Goal: Transaction & Acquisition: Purchase product/service

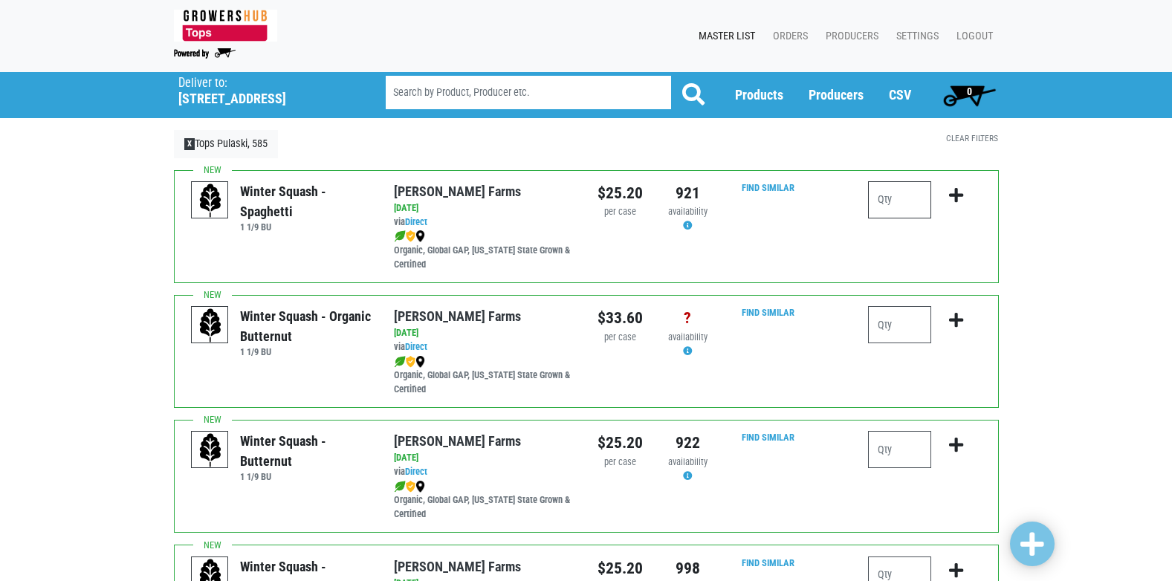
click at [890, 200] on input "number" at bounding box center [899, 199] width 63 height 37
type input "1"
click at [954, 195] on icon "submit" at bounding box center [956, 195] width 14 height 16
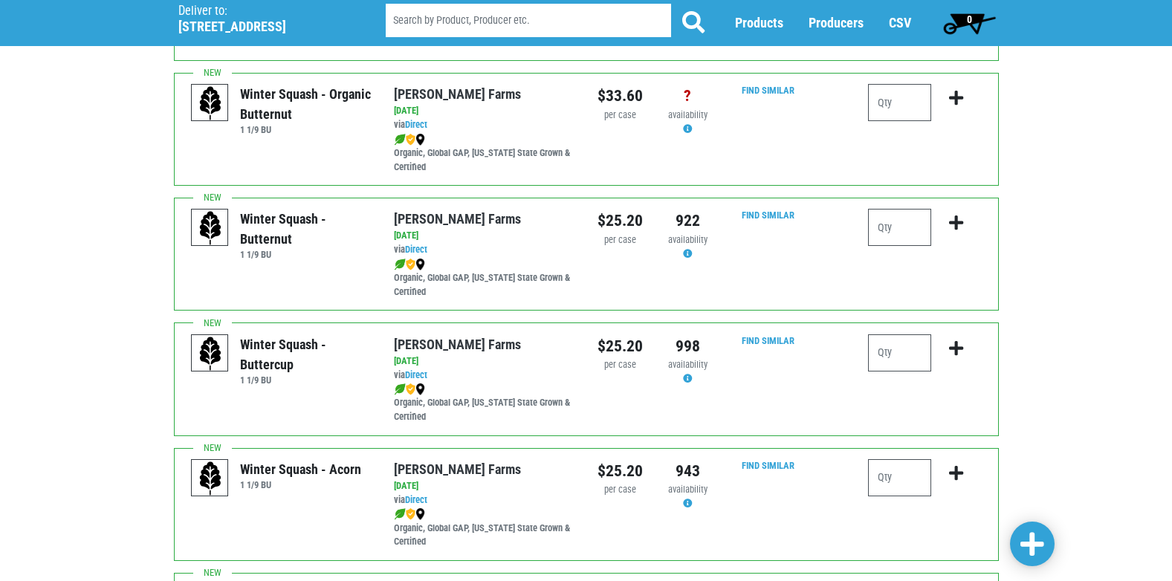
scroll to position [223, 0]
click at [885, 234] on input "number" at bounding box center [899, 226] width 63 height 37
type input "1"
click at [953, 222] on icon "submit" at bounding box center [956, 222] width 14 height 16
click at [881, 226] on input "1" at bounding box center [899, 226] width 63 height 37
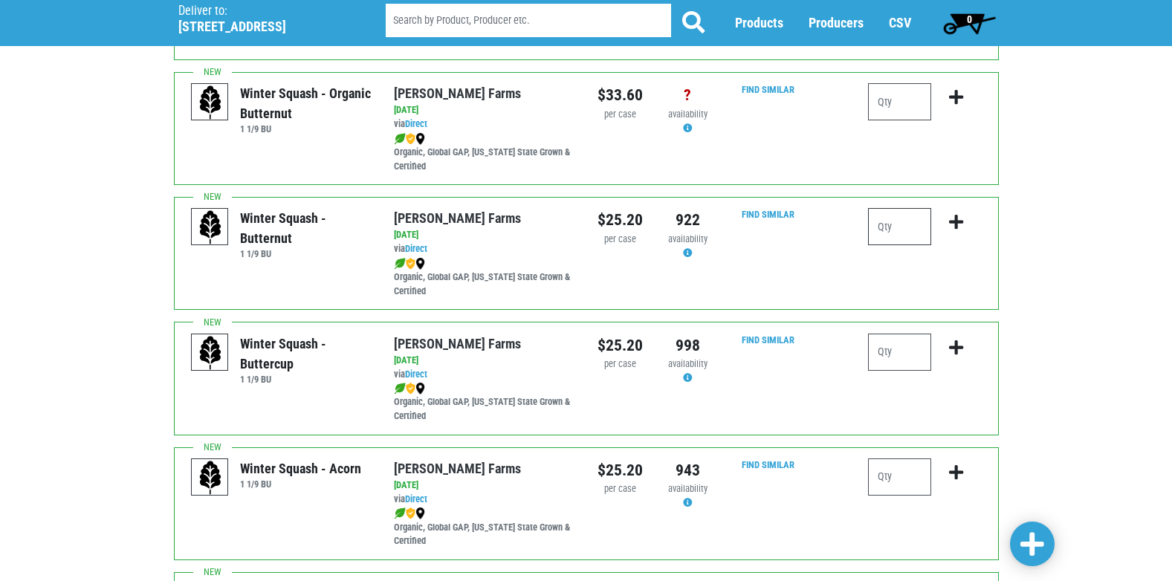
scroll to position [0, 0]
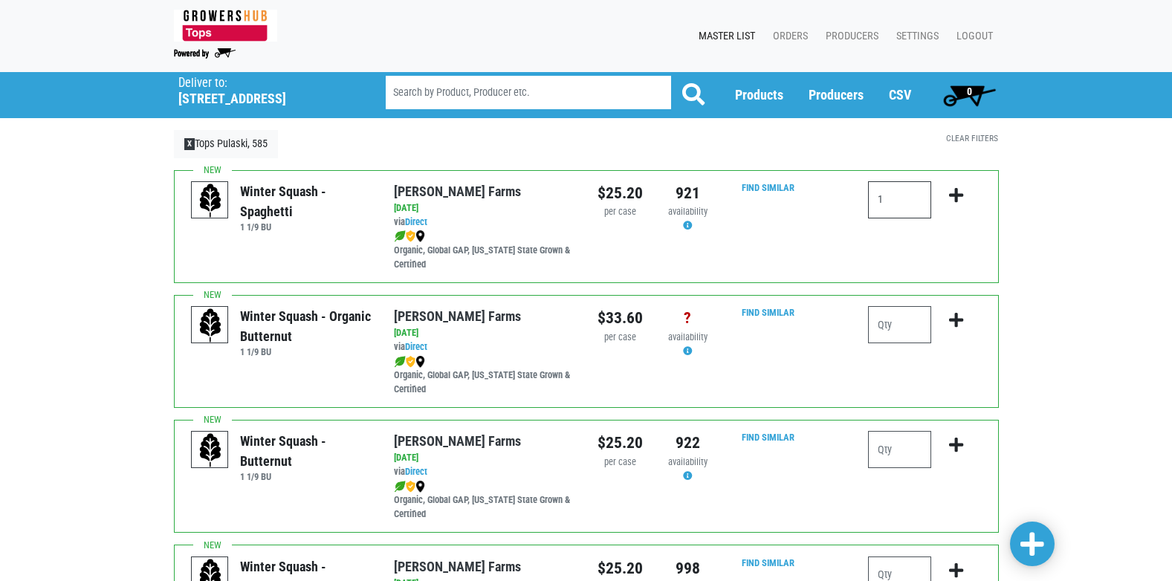
click at [883, 204] on input "1" at bounding box center [899, 199] width 63 height 37
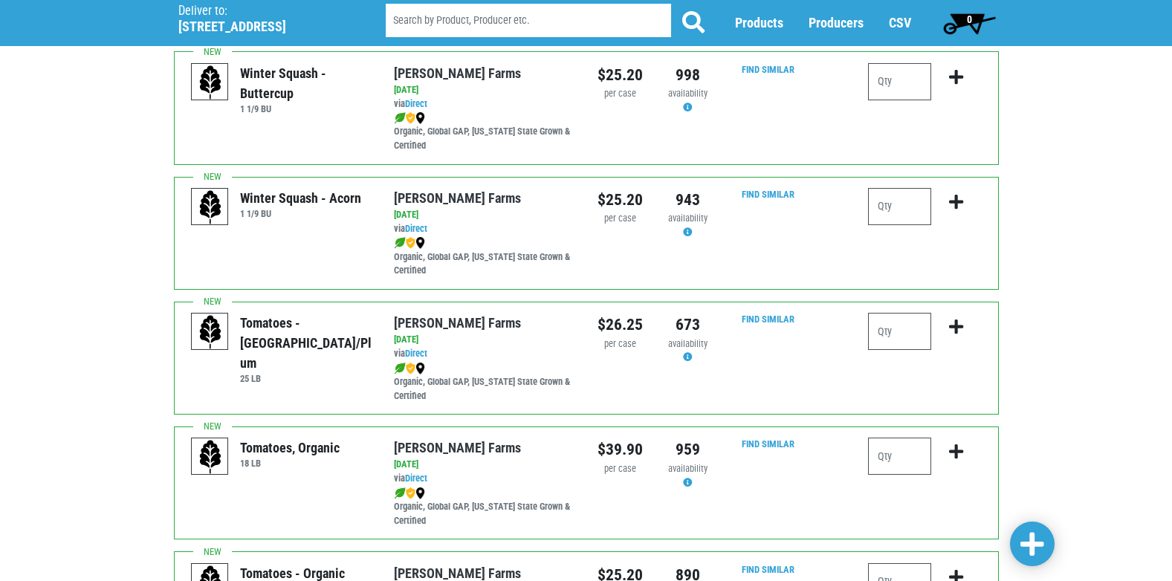
scroll to position [520, 0]
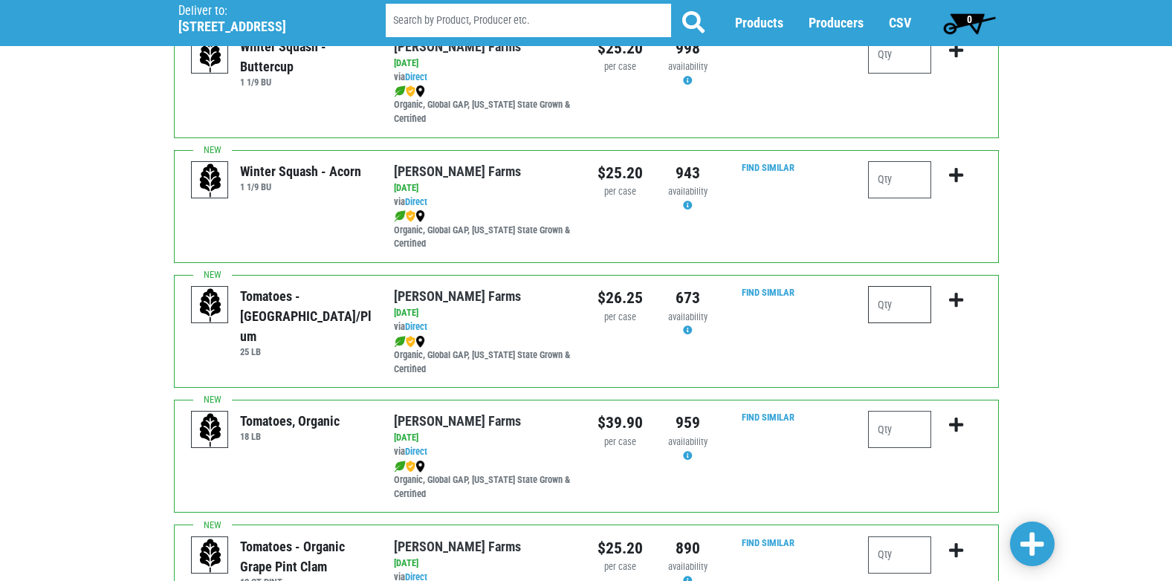
click at [869, 305] on input "number" at bounding box center [899, 304] width 63 height 37
type input "1"
click at [951, 296] on icon "submit" at bounding box center [956, 300] width 14 height 16
click at [956, 299] on icon "submit" at bounding box center [956, 300] width 14 height 16
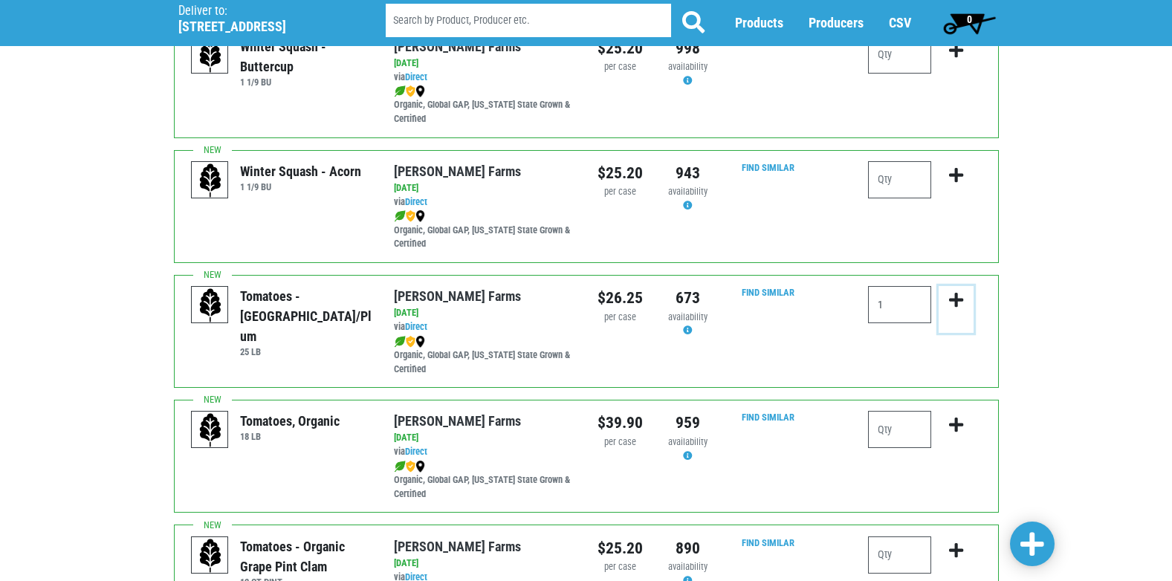
click at [956, 296] on icon "submit" at bounding box center [956, 300] width 14 height 16
click at [956, 300] on icon "submit" at bounding box center [956, 300] width 14 height 16
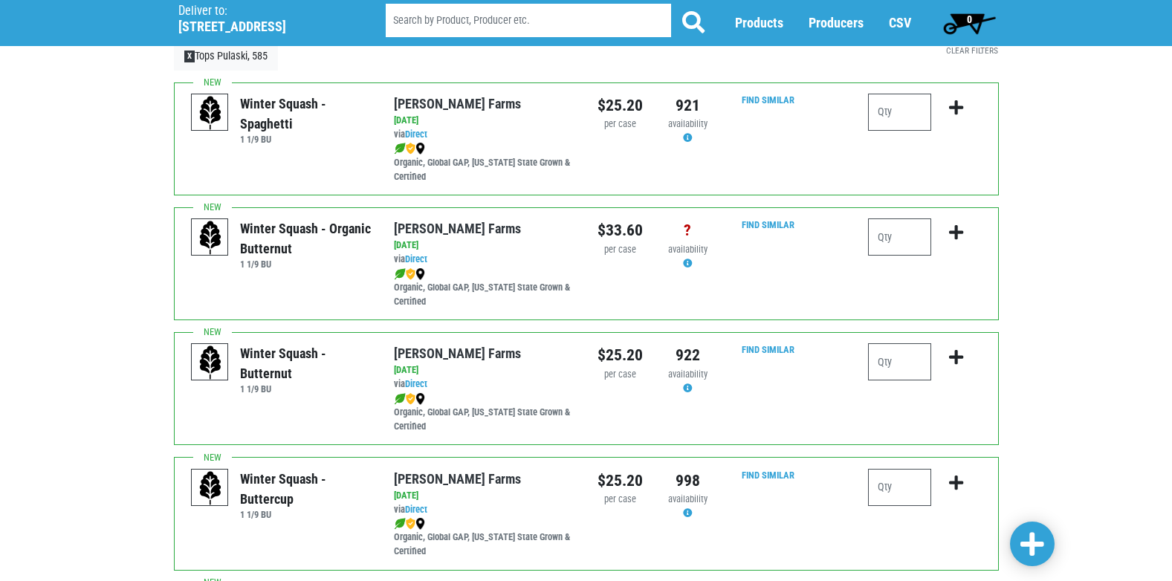
scroll to position [0, 0]
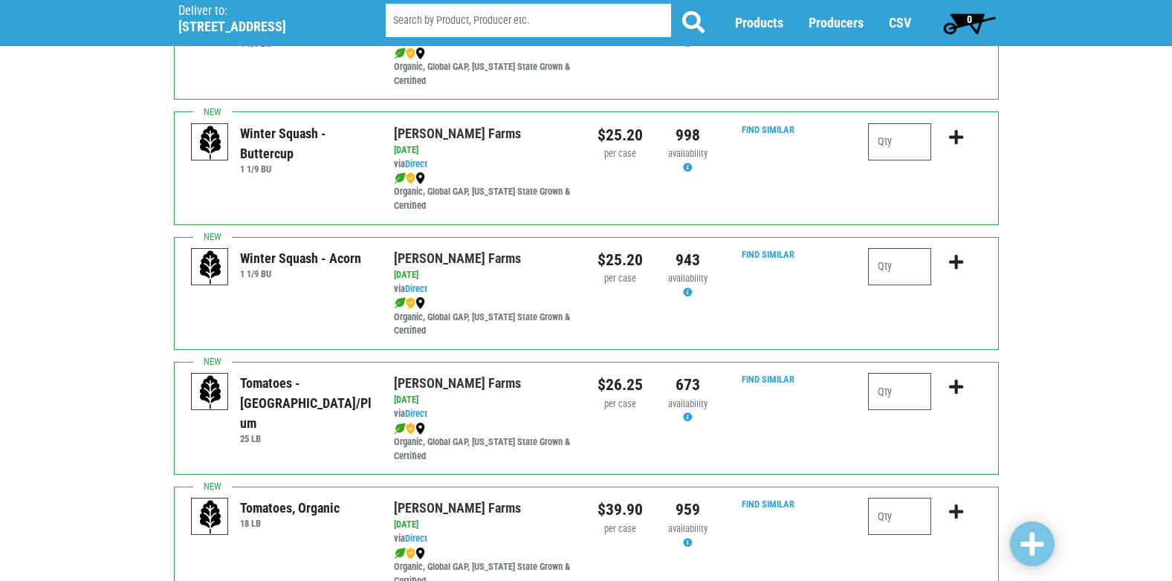
scroll to position [446, 0]
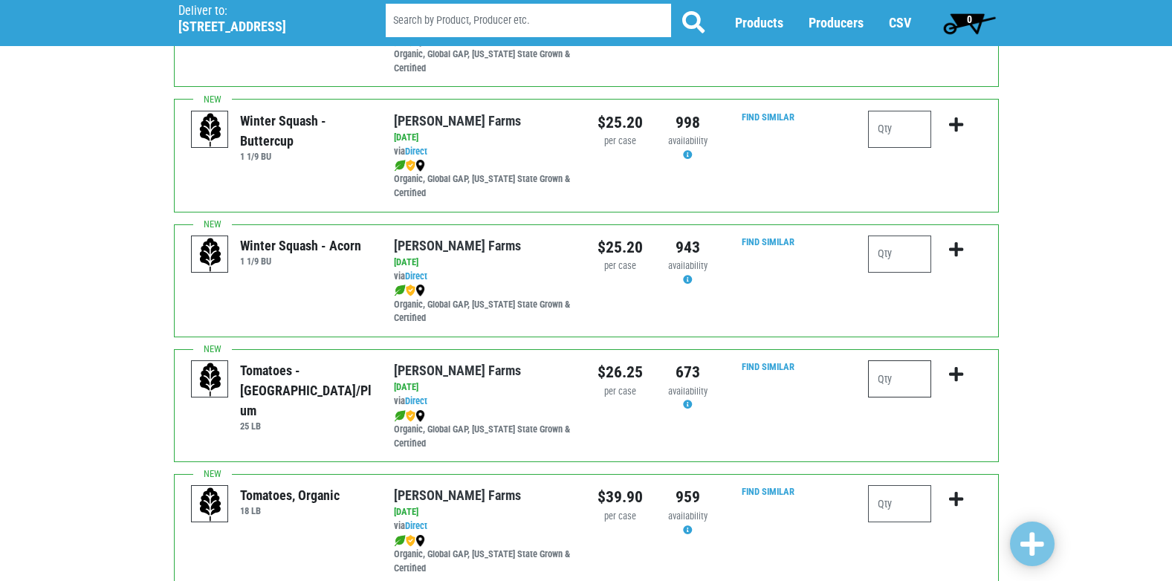
click at [889, 383] on input "number" at bounding box center [899, 378] width 63 height 37
type input "1"
click at [952, 373] on icon "submit" at bounding box center [956, 374] width 14 height 16
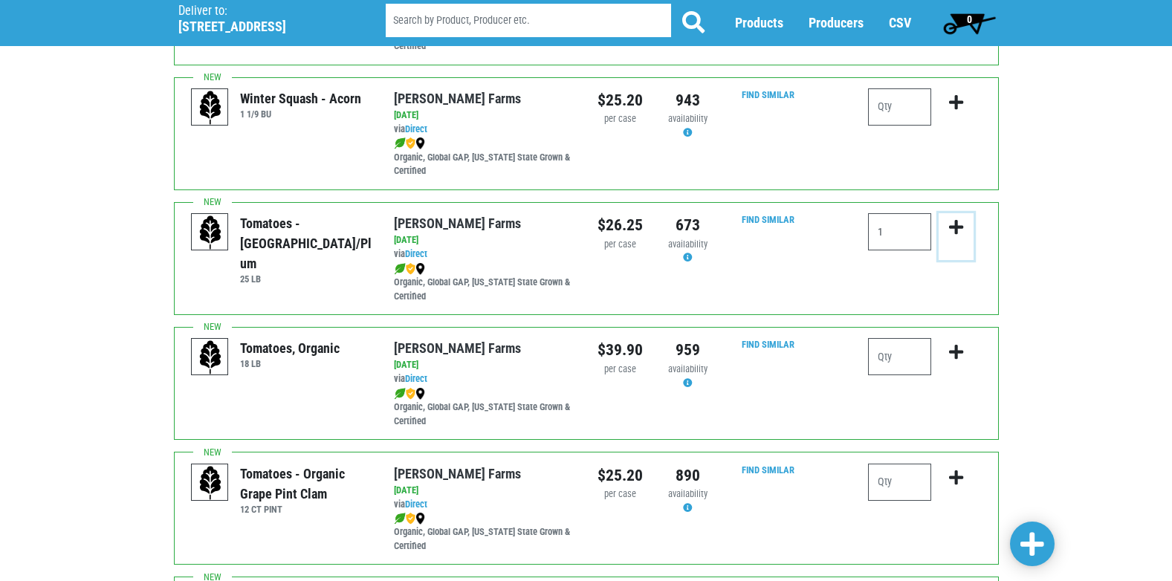
scroll to position [520, 0]
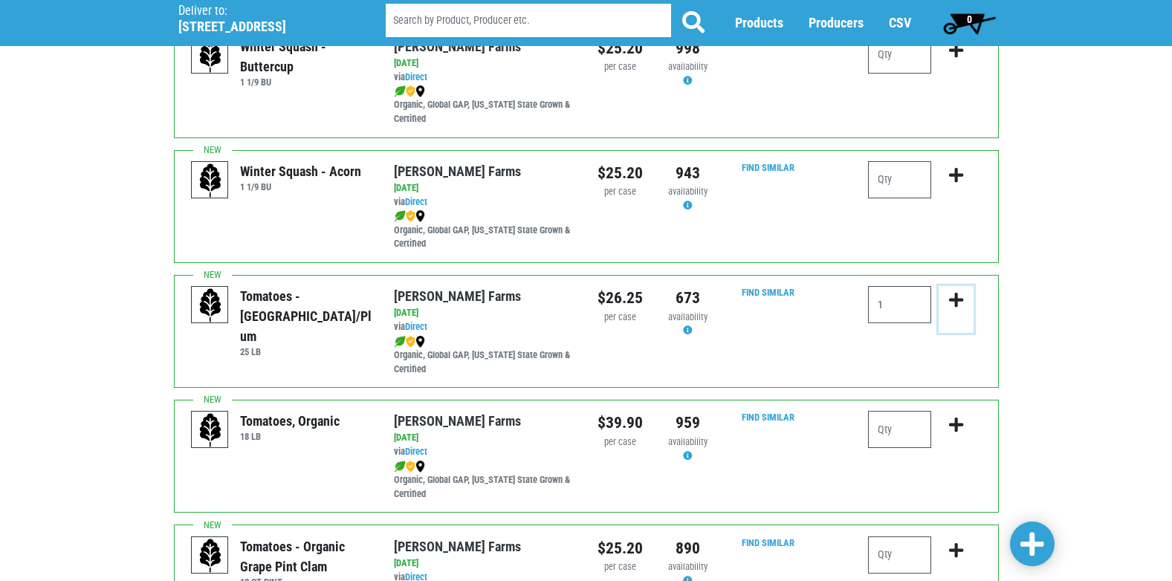
click at [949, 291] on button "submit" at bounding box center [955, 309] width 35 height 47
click at [962, 295] on icon "submit" at bounding box center [956, 300] width 14 height 16
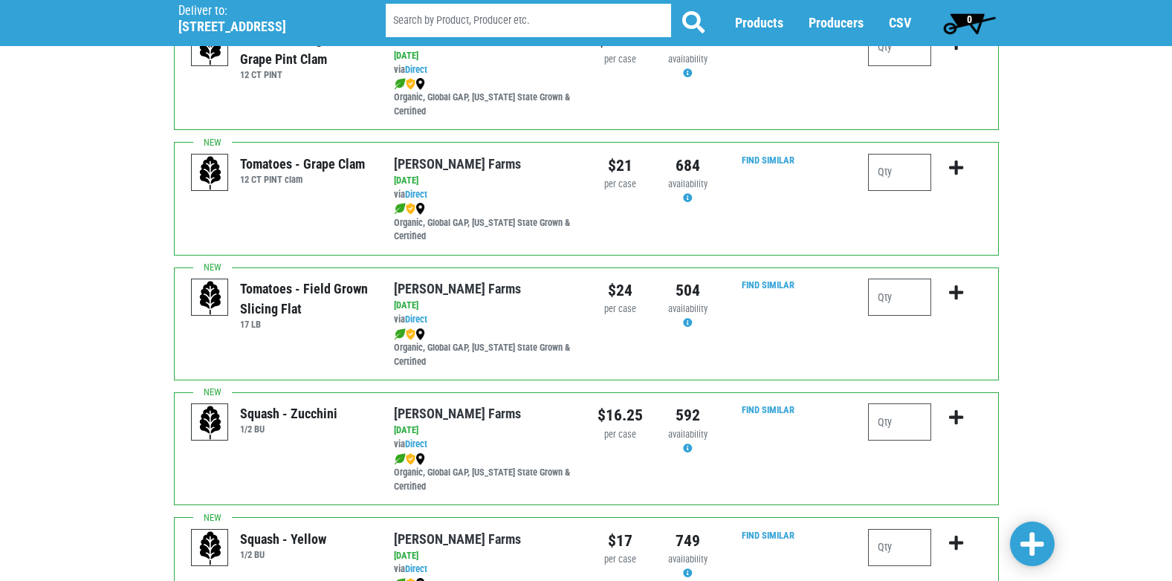
scroll to position [1040, 0]
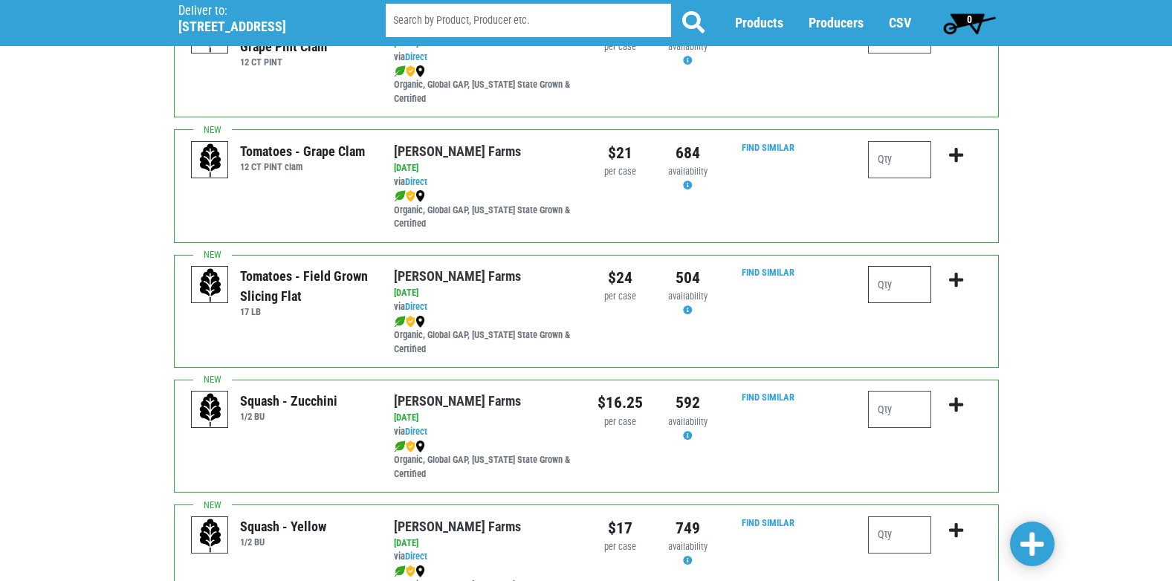
click at [910, 285] on input "number" at bounding box center [899, 284] width 63 height 37
type input "2"
click at [956, 274] on icon "submit" at bounding box center [956, 280] width 14 height 16
